Goal: Task Accomplishment & Management: Use online tool/utility

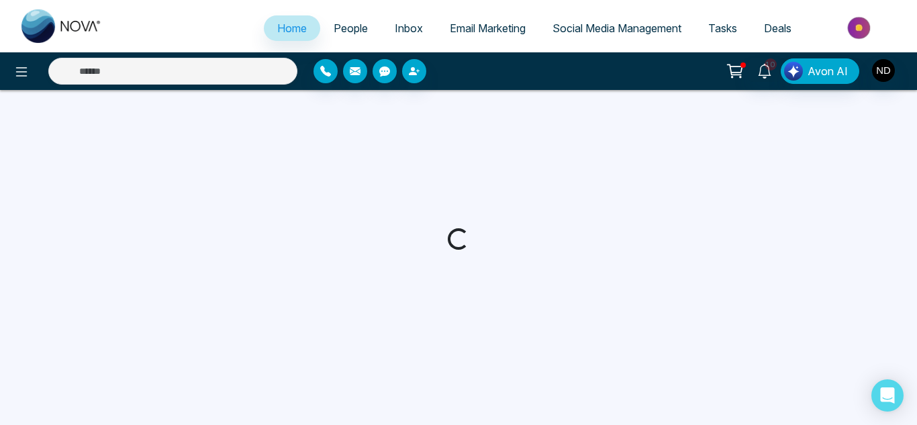
select select "*"
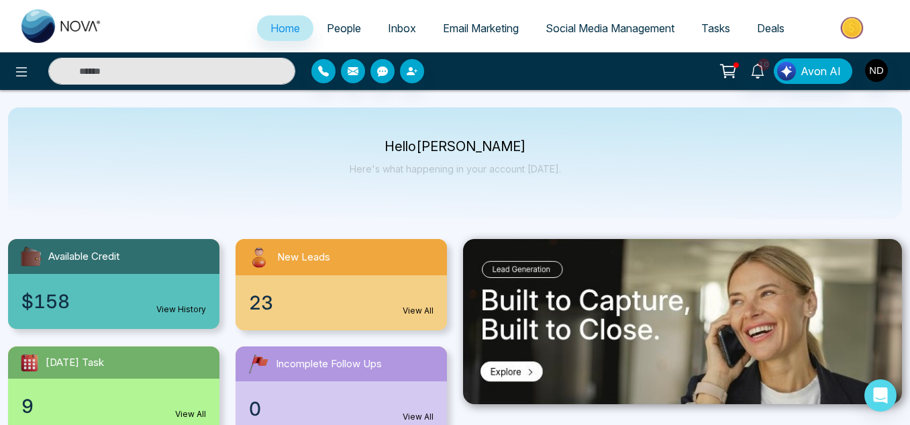
click at [696, 24] on link "Tasks" at bounding box center [716, 27] width 56 height 25
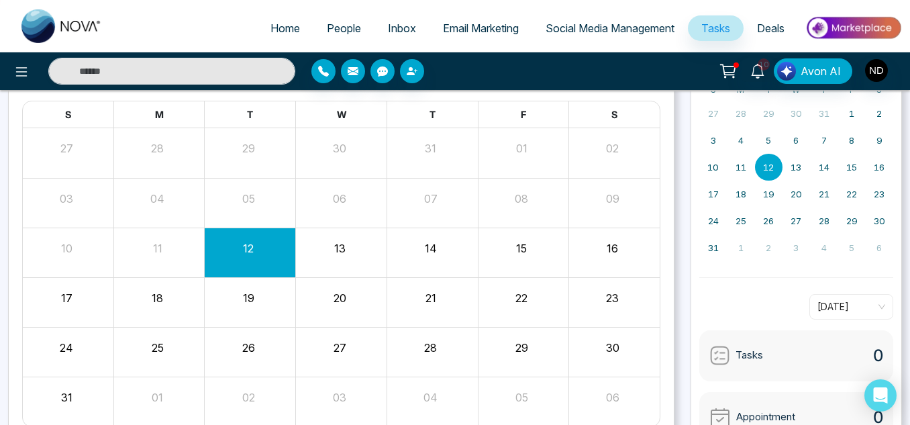
scroll to position [172, 0]
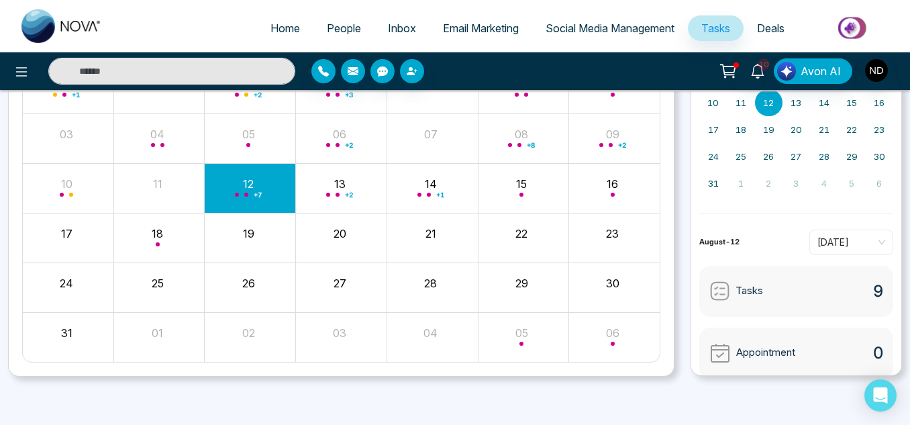
click at [784, 294] on div "Tasks 9" at bounding box center [796, 291] width 194 height 51
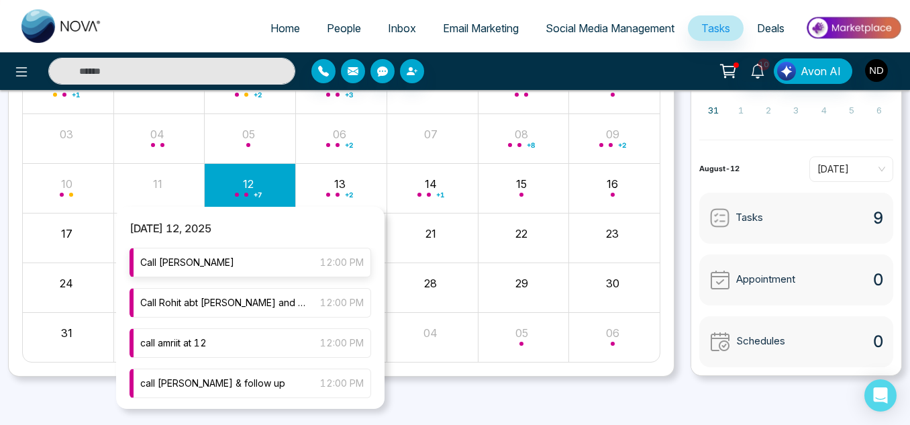
click at [272, 256] on div "Call Kalyani 12:00 PM" at bounding box center [250, 263] width 242 height 30
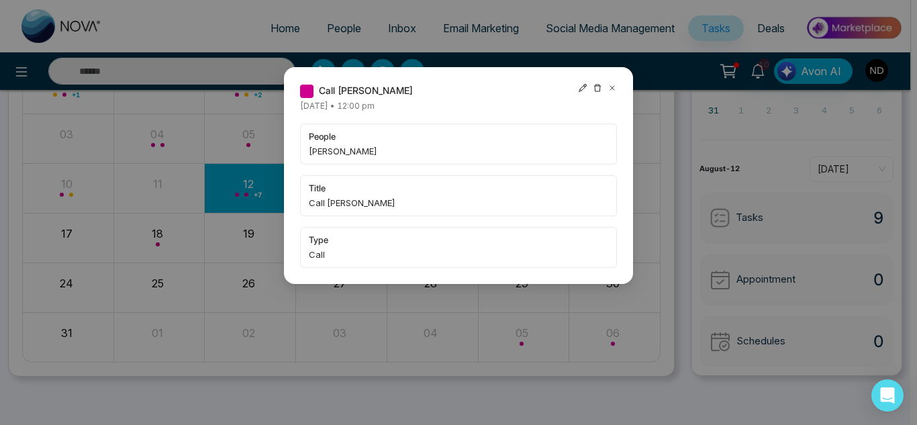
click at [611, 88] on icon at bounding box center [611, 87] width 9 height 9
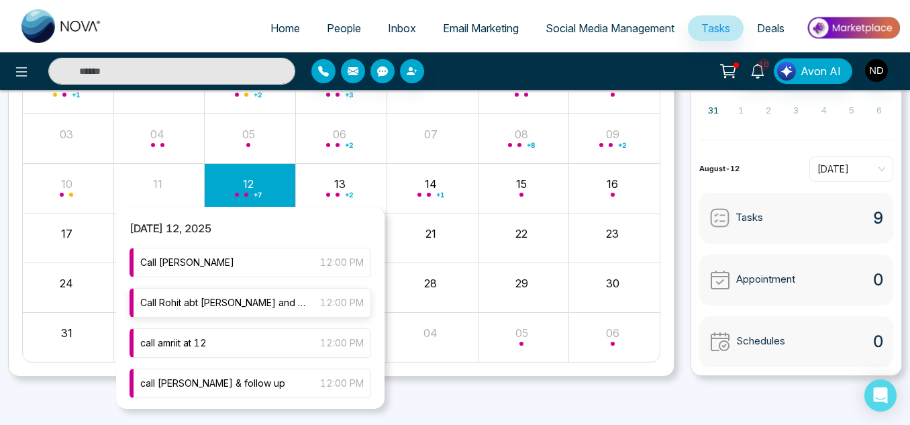
click at [229, 301] on span "Call Rohit abt [PERSON_NAME] and [GEOGRAPHIC_DATA]" at bounding box center [223, 302] width 166 height 15
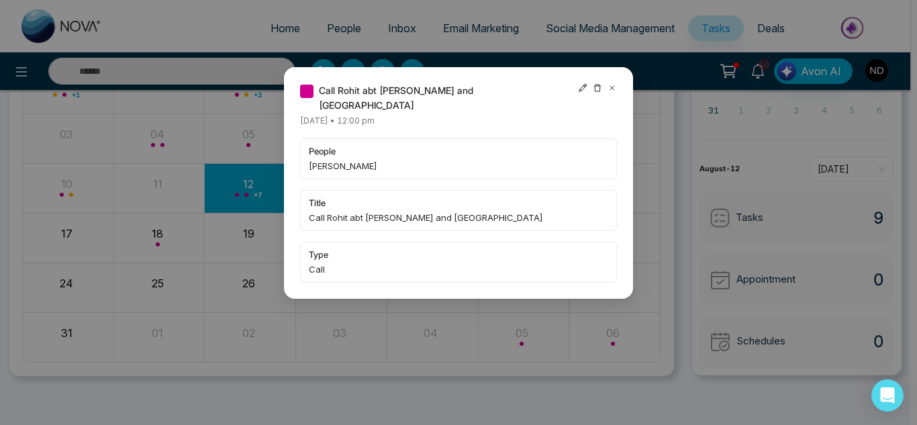
click at [335, 144] on span "people" at bounding box center [458, 150] width 299 height 13
click at [211, 99] on div "Call Rohit abt [PERSON_NAME] and [GEOGRAPHIC_DATA] [DATE] • 12:00 pm people [PE…" at bounding box center [458, 212] width 917 height 425
click at [615, 88] on icon at bounding box center [611, 87] width 9 height 9
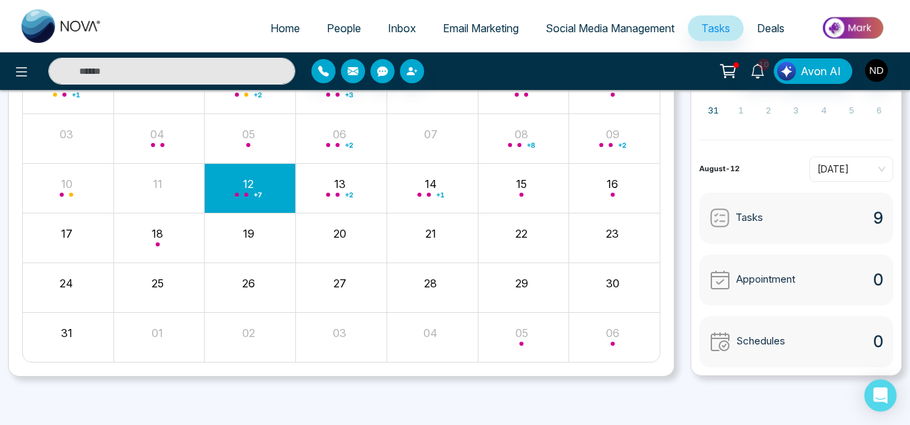
click at [255, 184] on div "+ 7" at bounding box center [250, 188] width 91 height 32
